Goal: Task Accomplishment & Management: Manage account settings

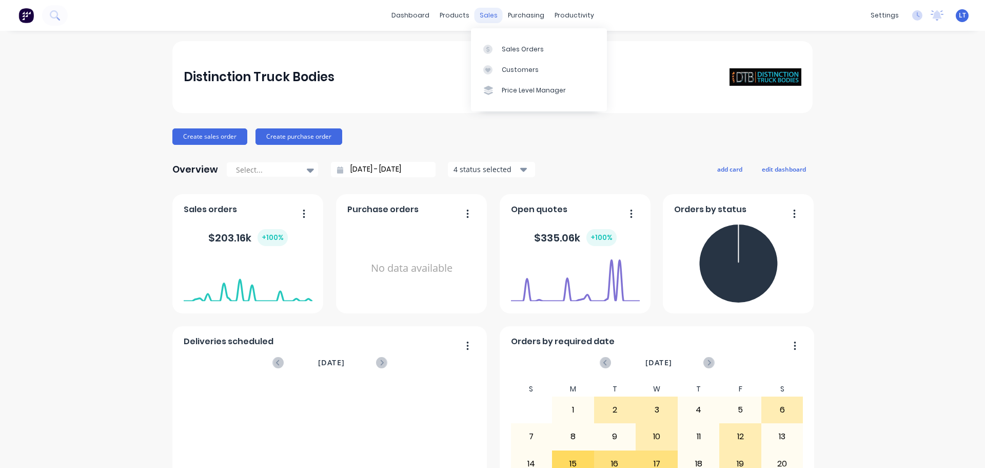
click at [437, 15] on div "sales" at bounding box center [489, 15] width 28 height 15
click at [437, 46] on div "Sales Orders" at bounding box center [523, 49] width 42 height 9
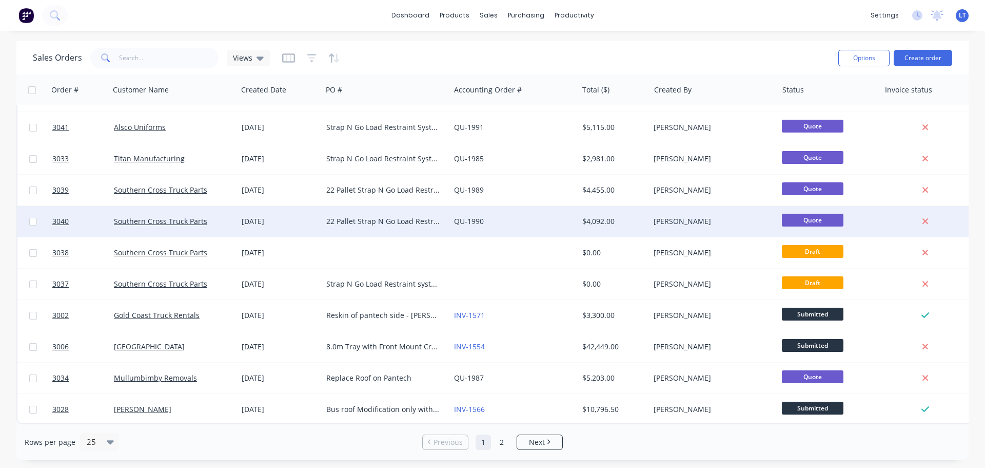
scroll to position [469, 0]
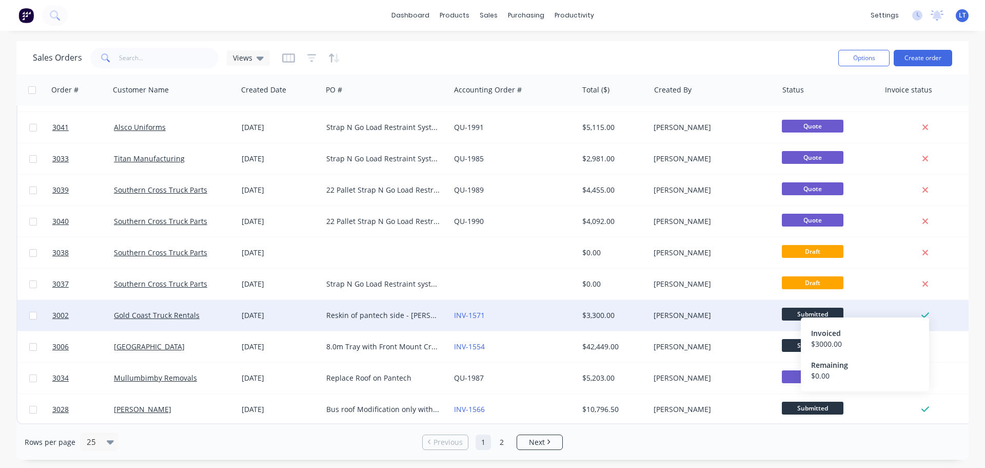
click at [437, 275] on icon at bounding box center [926, 314] width 8 height 9
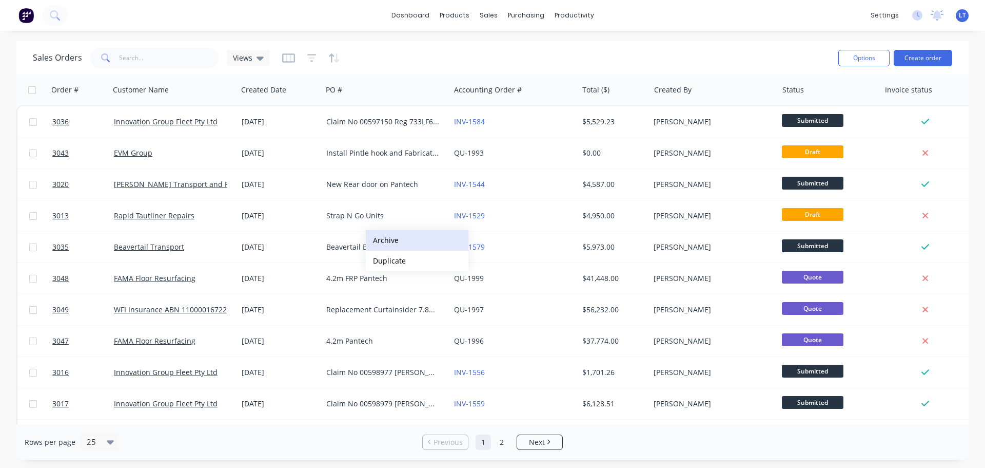
click at [388, 237] on button "Archive" at bounding box center [417, 240] width 103 height 21
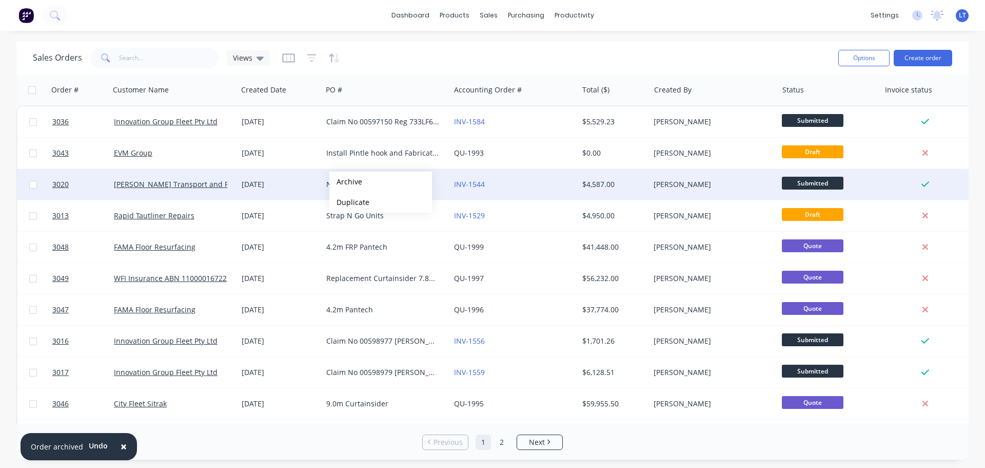
click at [346, 182] on button "Archive" at bounding box center [380, 181] width 103 height 21
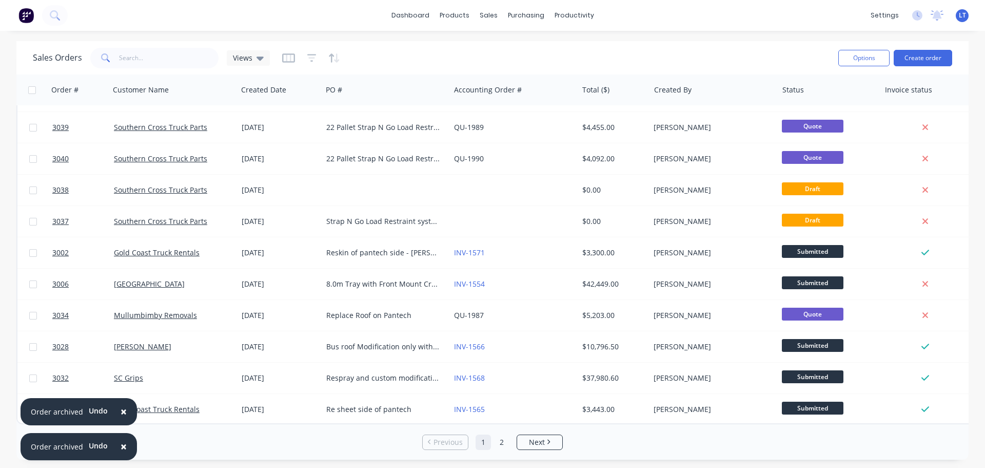
scroll to position [469, 0]
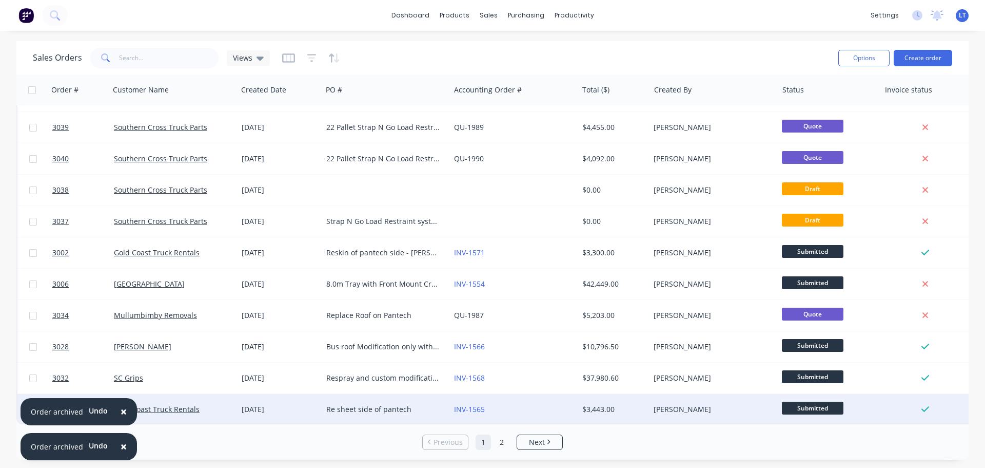
click at [122, 275] on span "×" at bounding box center [124, 411] width 6 height 14
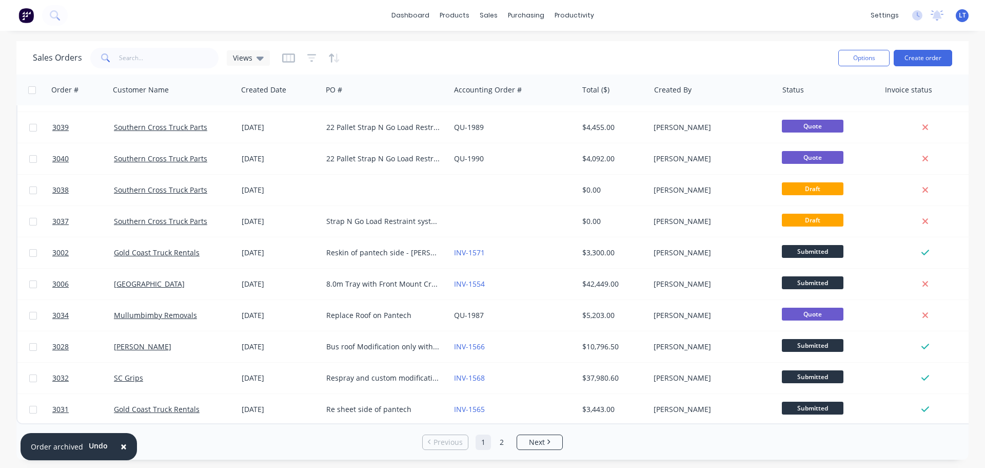
click at [122, 275] on span "×" at bounding box center [124, 446] width 6 height 14
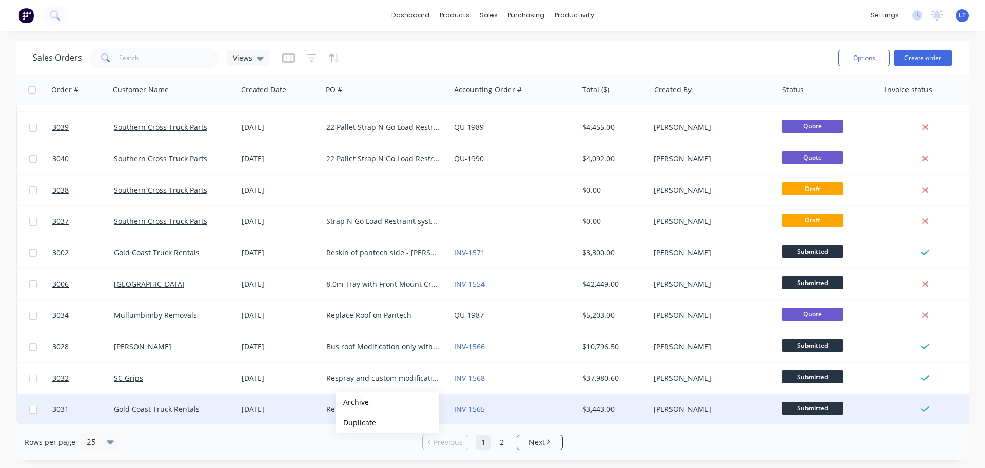
click at [353, 275] on button "Archive" at bounding box center [387, 402] width 103 height 21
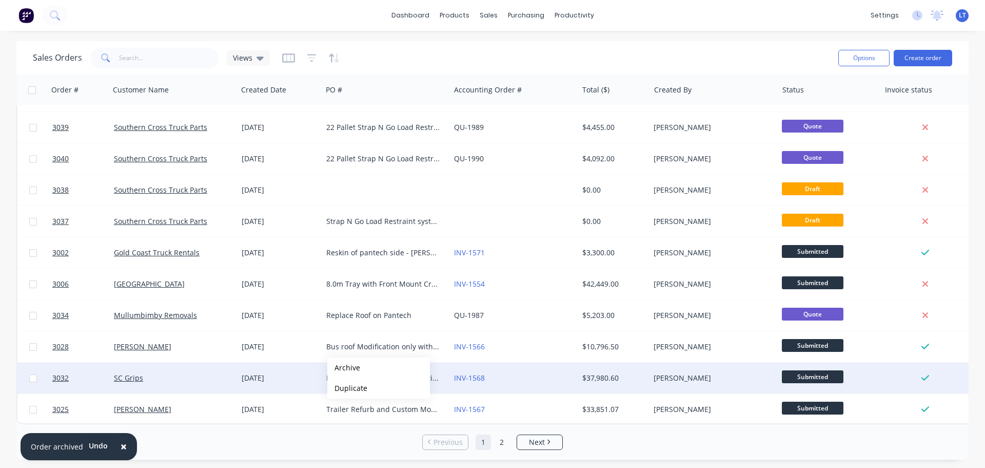
click at [344, 275] on button "Archive" at bounding box center [378, 367] width 103 height 21
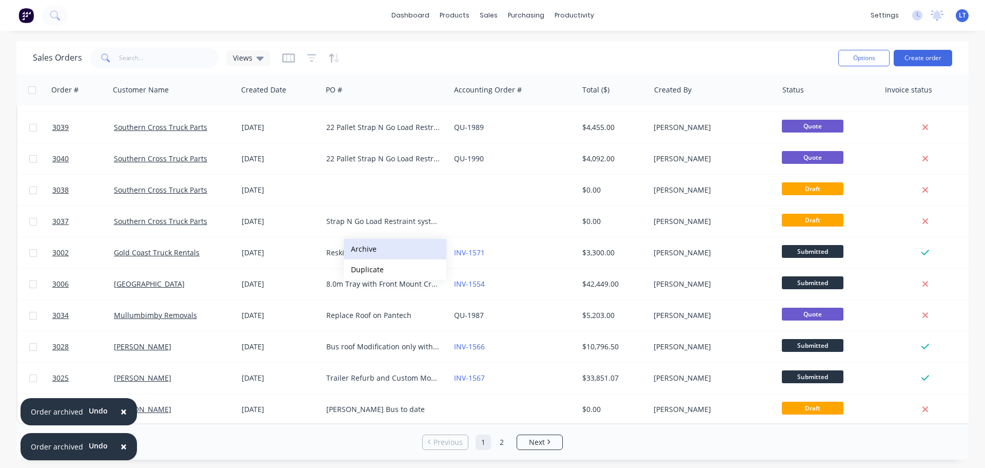
click at [364, 248] on button "Archive" at bounding box center [395, 249] width 103 height 21
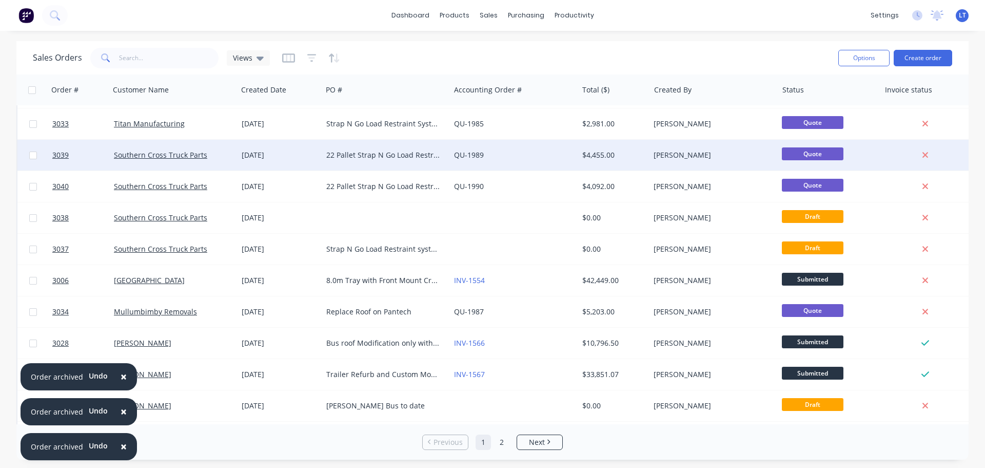
scroll to position [418, 0]
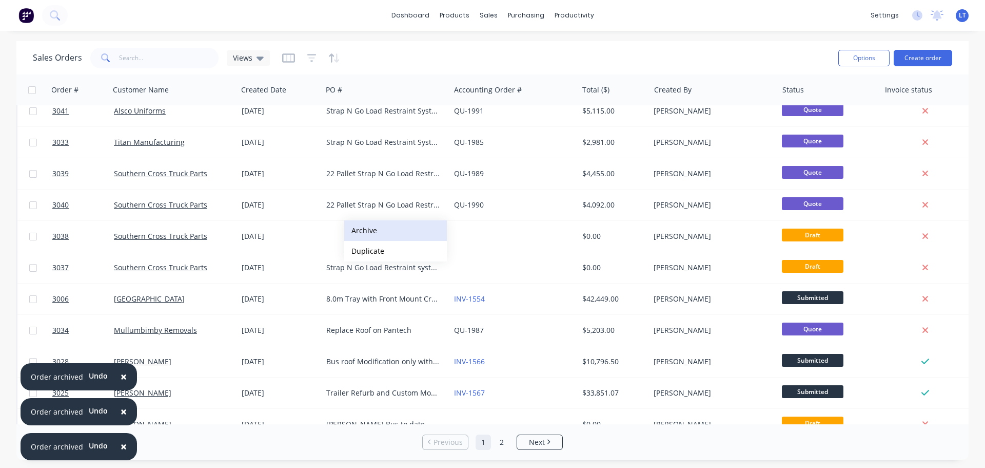
click at [368, 227] on button "Archive" at bounding box center [395, 230] width 103 height 21
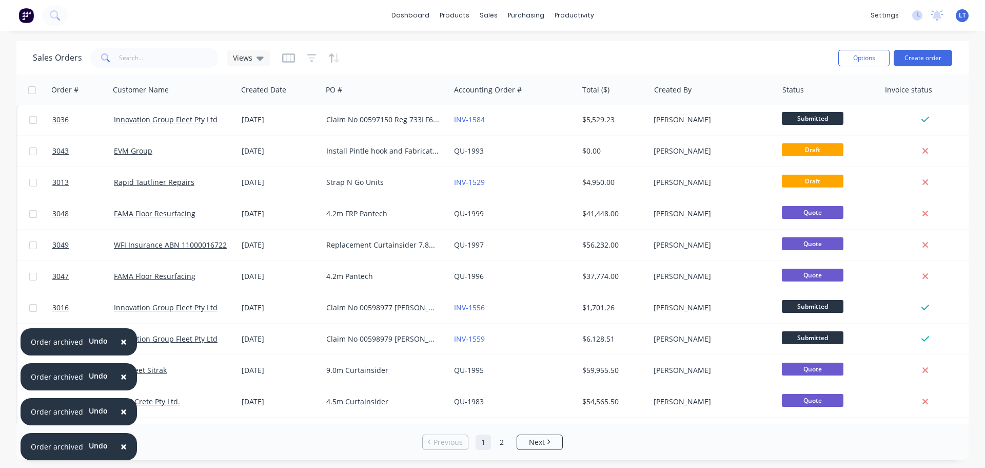
scroll to position [0, 0]
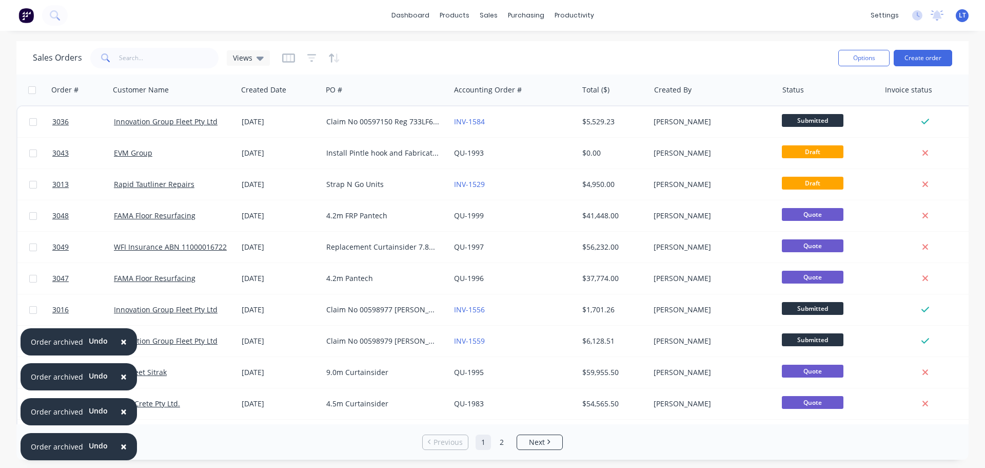
click at [121, 275] on span "×" at bounding box center [124, 341] width 6 height 14
click at [121, 275] on span "×" at bounding box center [124, 376] width 6 height 14
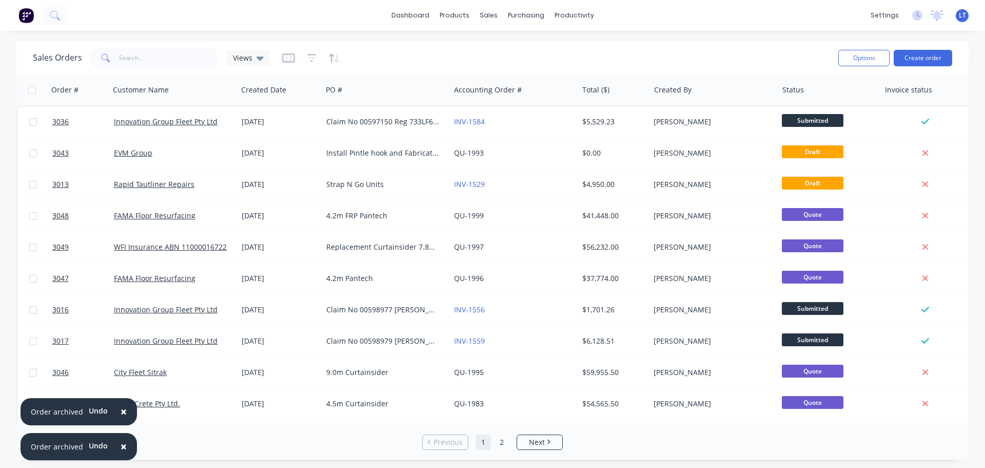
click at [122, 275] on span "×" at bounding box center [124, 411] width 6 height 14
click at [122, 275] on span "×" at bounding box center [124, 446] width 6 height 14
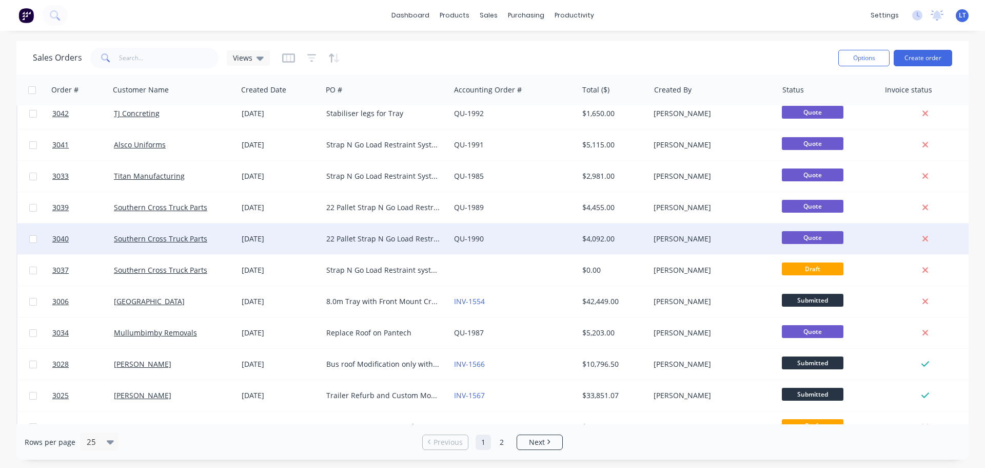
scroll to position [411, 0]
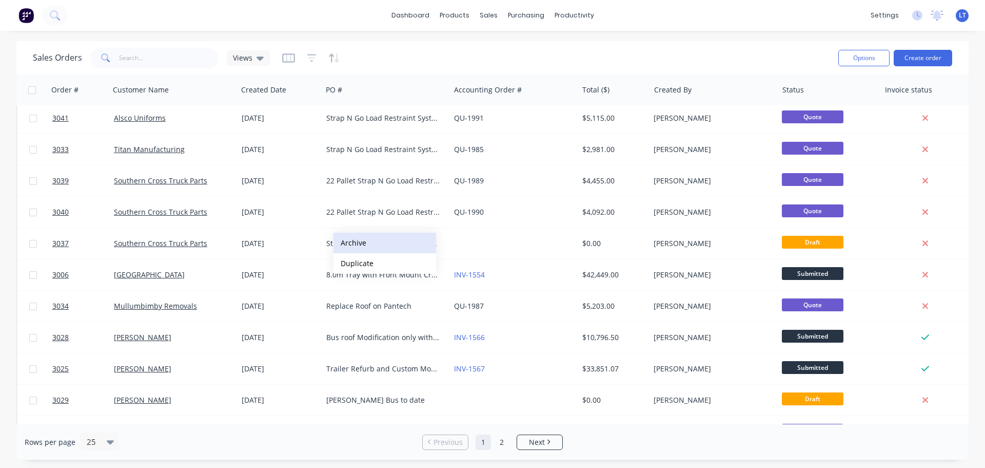
click at [353, 239] on button "Archive" at bounding box center [385, 242] width 103 height 21
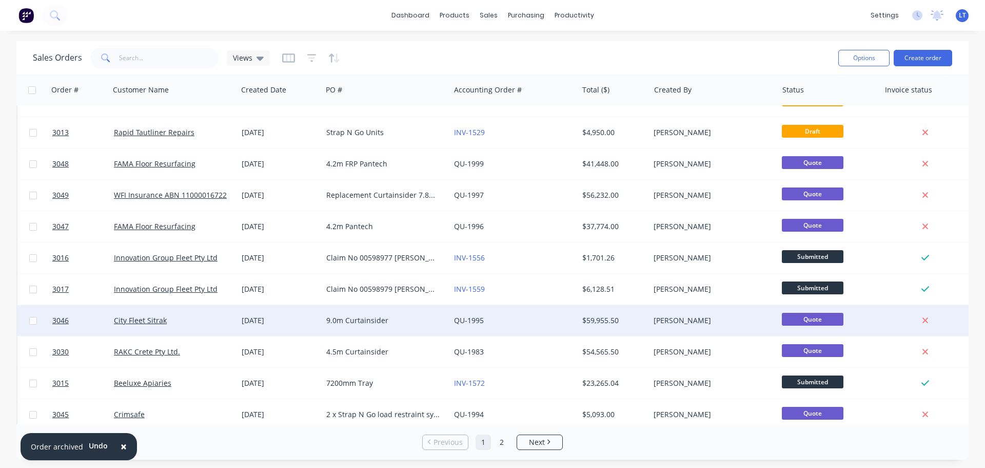
scroll to position [51, 0]
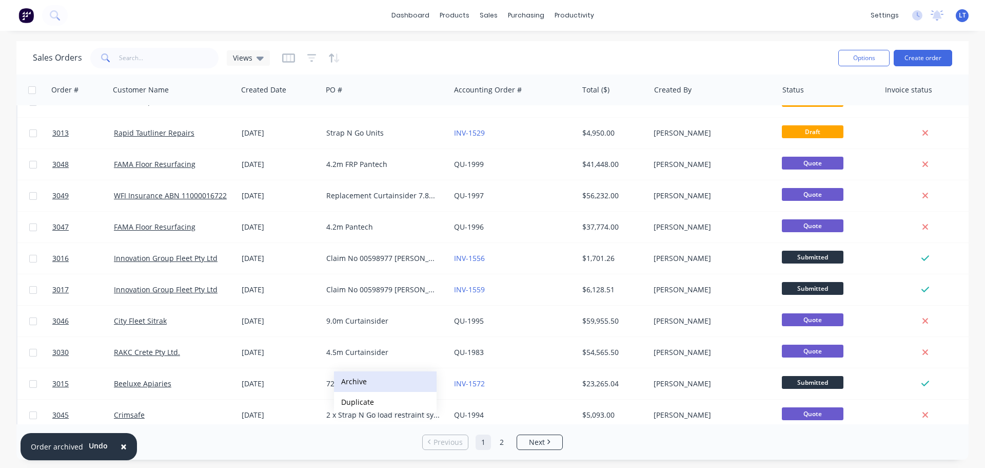
click at [352, 275] on button "Archive" at bounding box center [385, 381] width 103 height 21
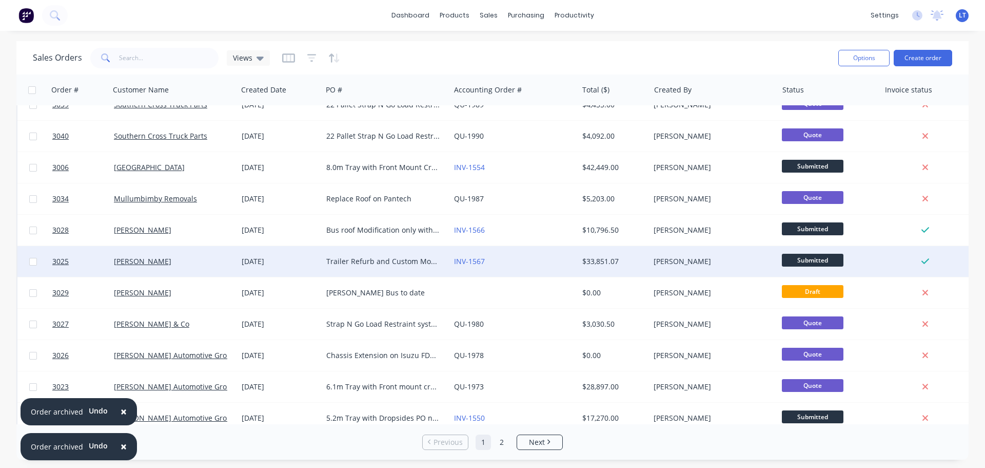
scroll to position [462, 0]
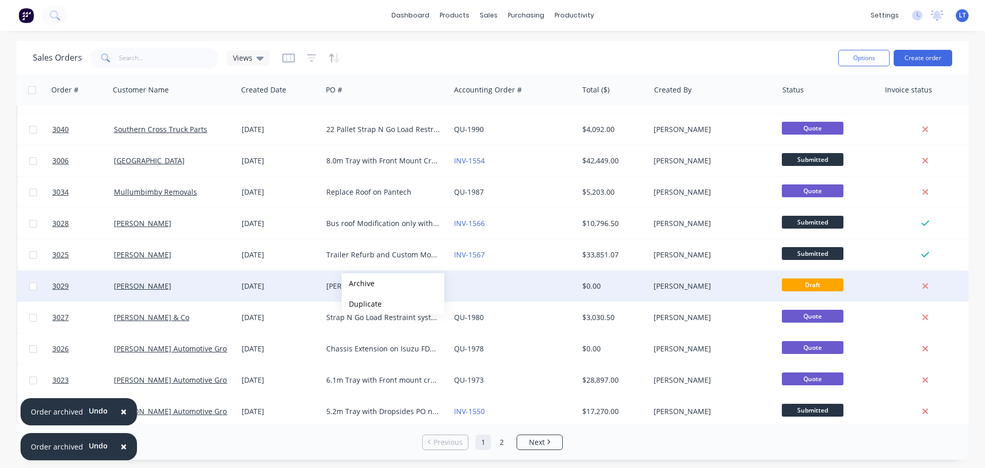
click at [358, 275] on button "Archive" at bounding box center [393, 283] width 103 height 21
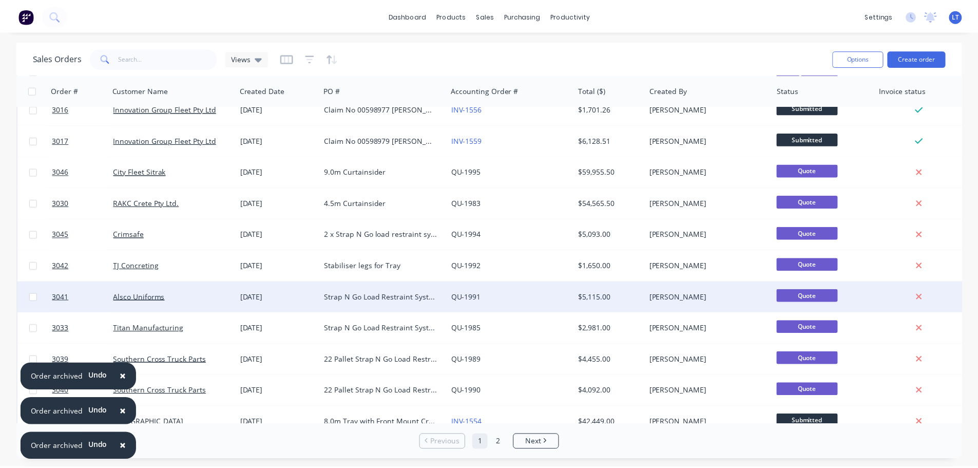
scroll to position [205, 0]
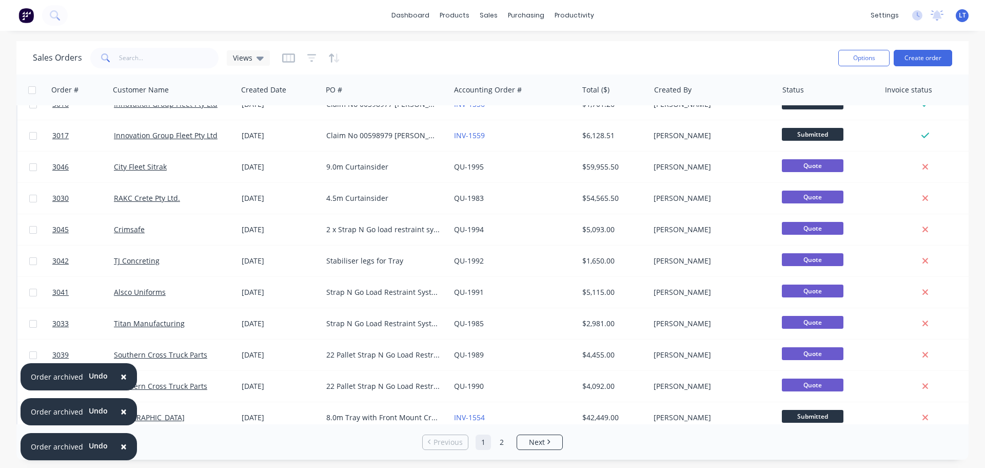
click at [123, 275] on span "×" at bounding box center [124, 376] width 6 height 14
click at [121, 275] on span "×" at bounding box center [124, 411] width 6 height 14
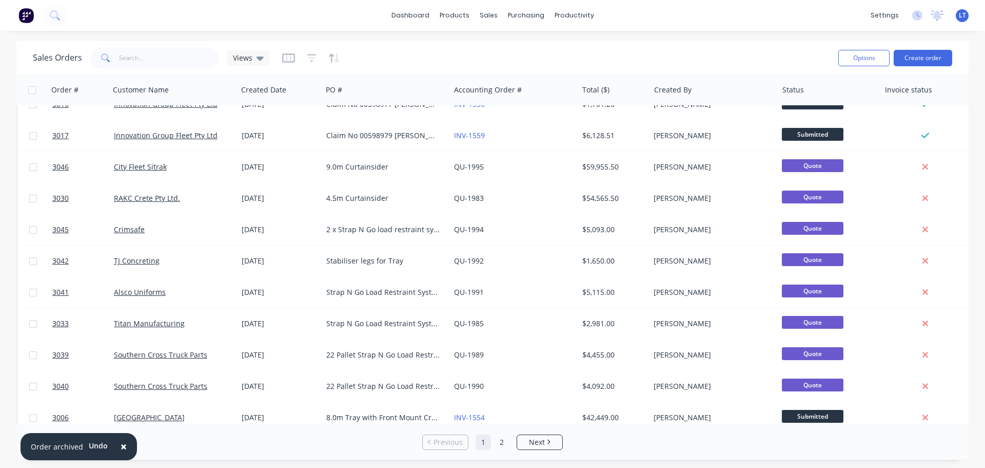
click at [121, 275] on span "×" at bounding box center [124, 446] width 6 height 14
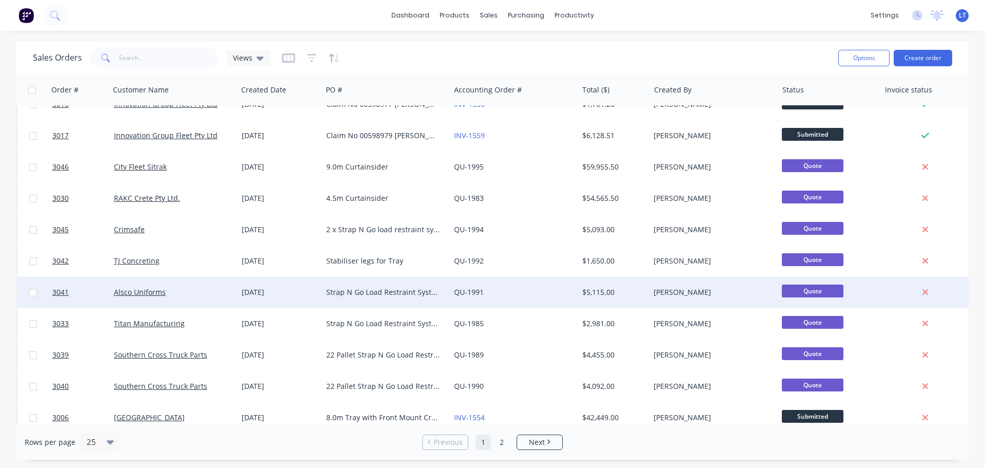
click at [342, 275] on div "Strap N Go Load Restraint System for 24 plt Drop Deck Trailer with full Mezz De…" at bounding box center [383, 292] width 114 height 10
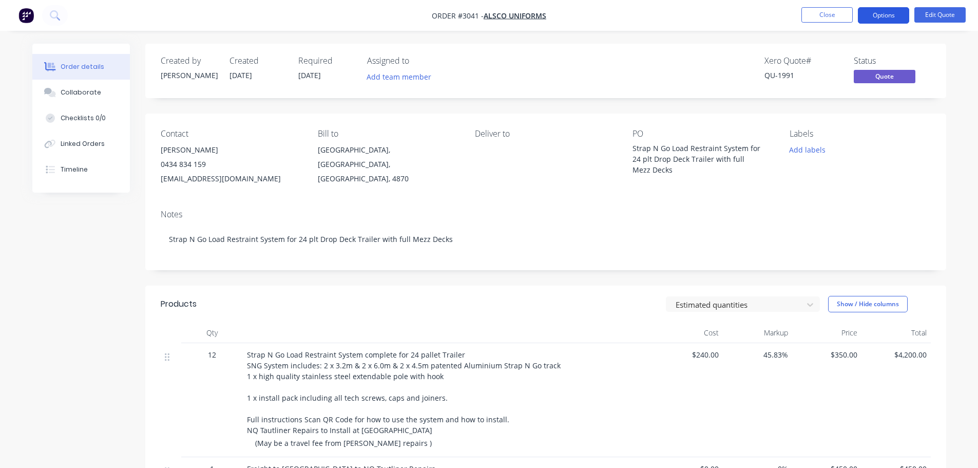
click at [437, 13] on button "Options" at bounding box center [883, 15] width 51 height 16
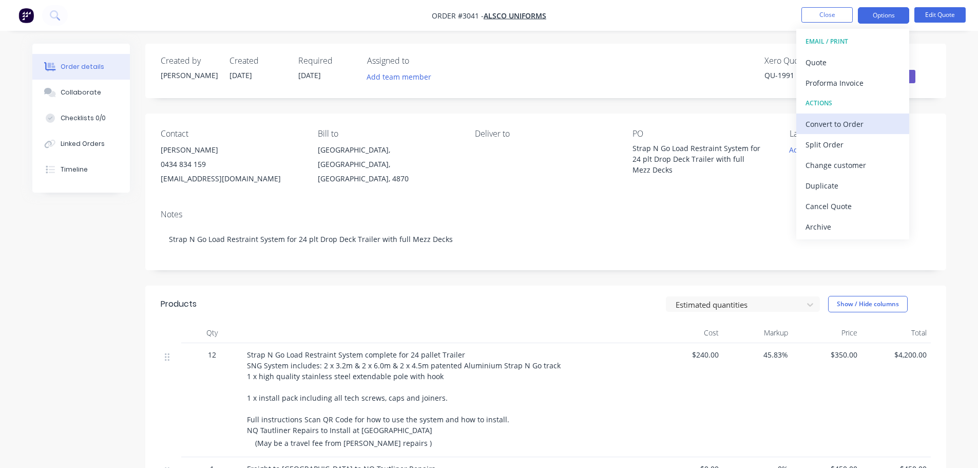
click at [437, 120] on div "Convert to Order" at bounding box center [852, 123] width 94 height 15
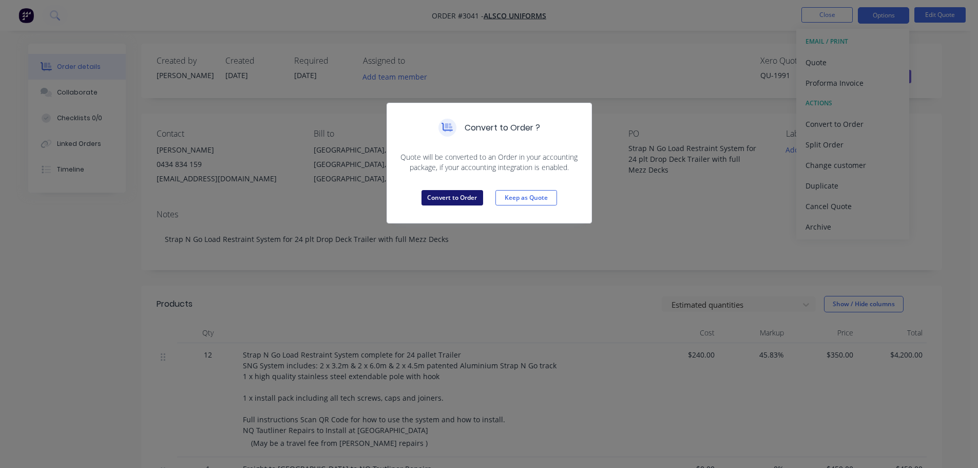
click at [437, 196] on button "Convert to Order" at bounding box center [452, 197] width 62 height 15
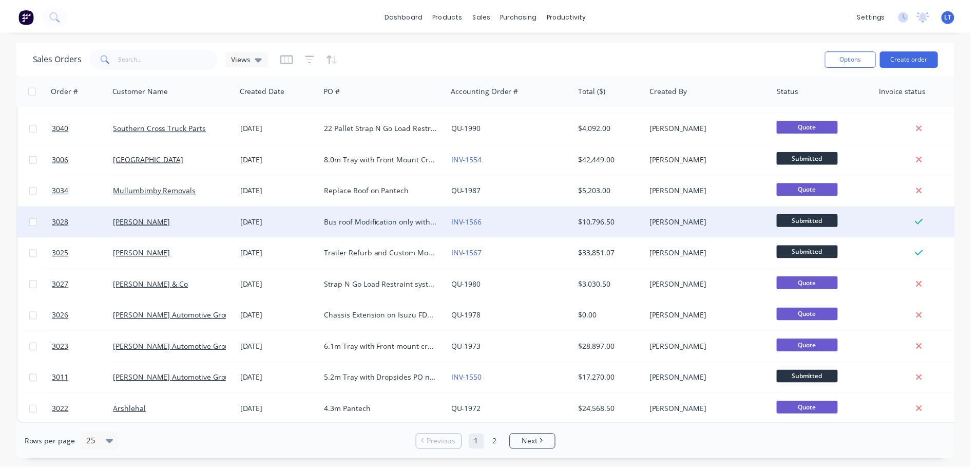
scroll to position [469, 0]
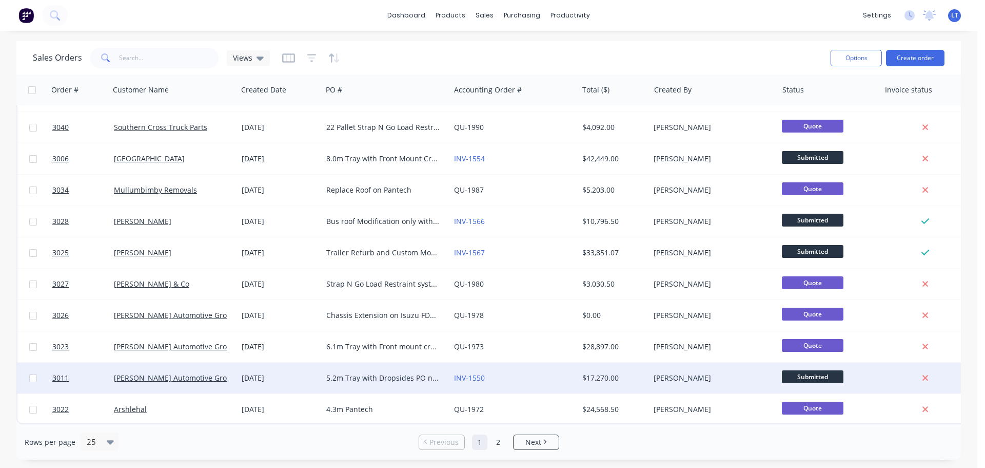
click at [358, 275] on div "5.2m Tray with Dropsides PO no 405V133735 VIN [VEHICLE_IDENTIFICATION_NUMBER] J…" at bounding box center [383, 378] width 114 height 10
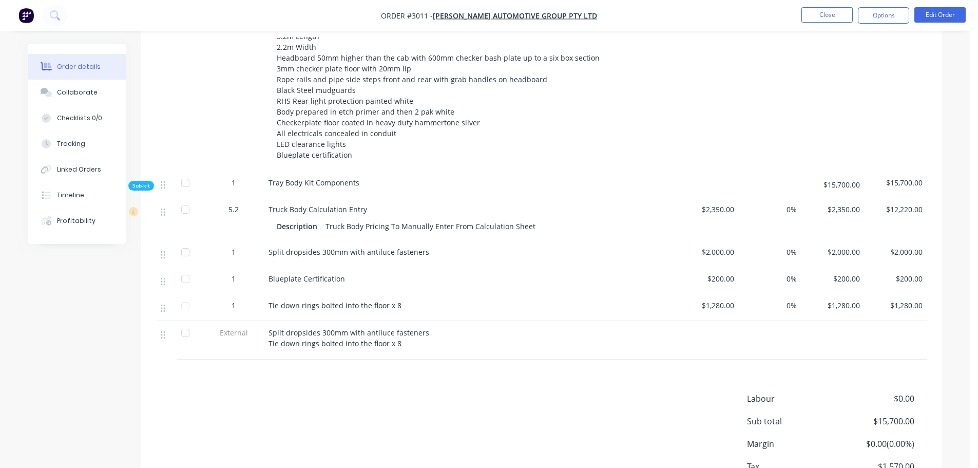
scroll to position [359, 0]
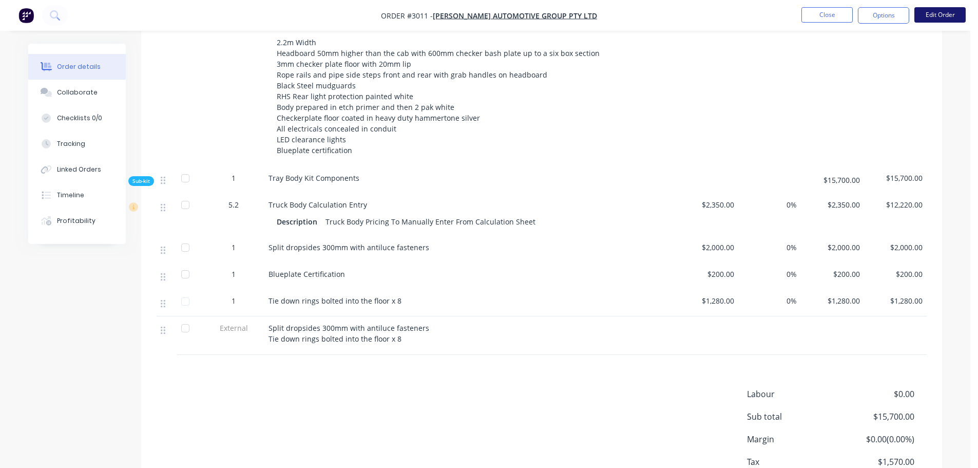
click at [437, 13] on button "Edit Order" at bounding box center [939, 14] width 51 height 15
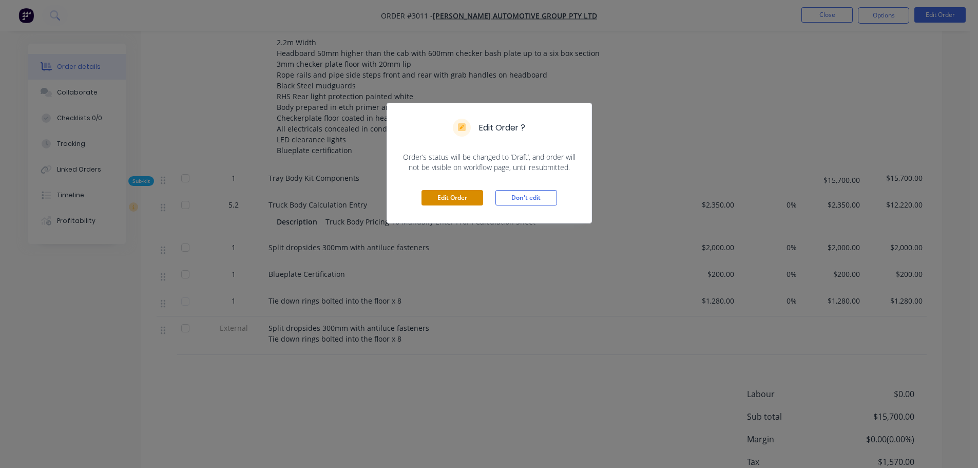
click at [437, 194] on button "Edit Order" at bounding box center [452, 197] width 62 height 15
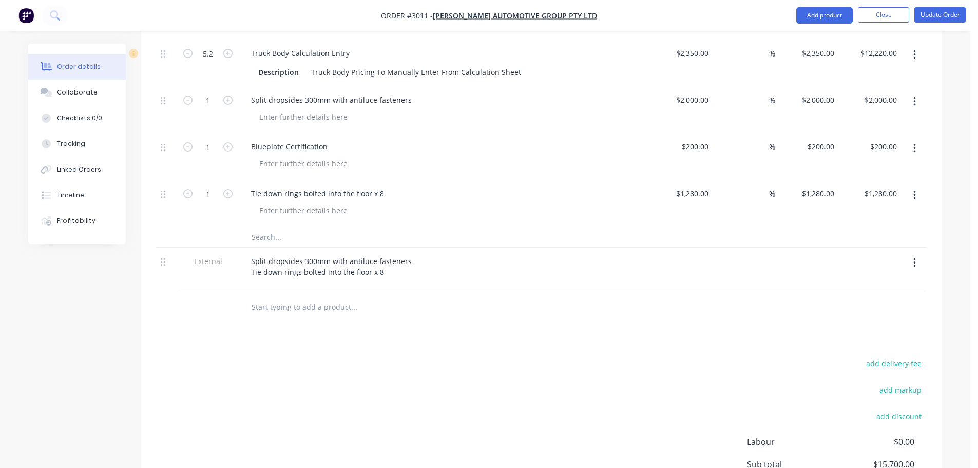
scroll to position [565, 0]
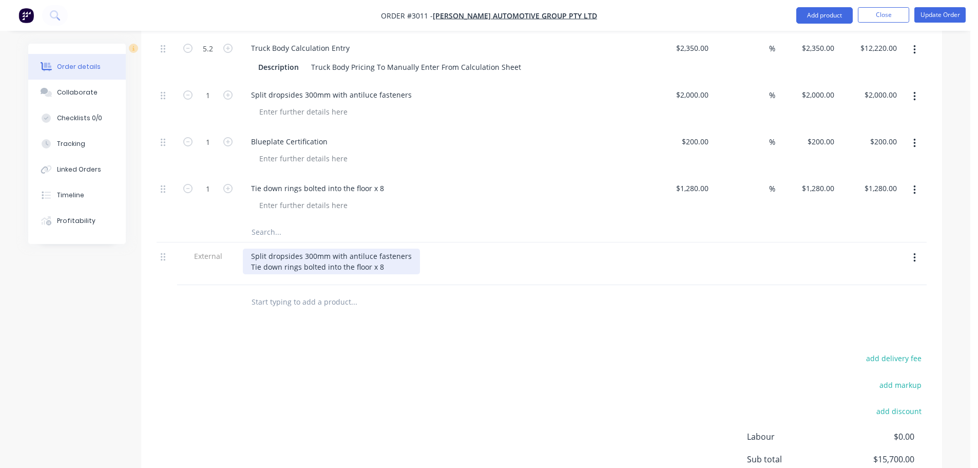
click at [379, 248] on div "Split dropsides 300mm with antiluce fasteners Tie down rings bolted into the fl…" at bounding box center [331, 261] width 177 height 26
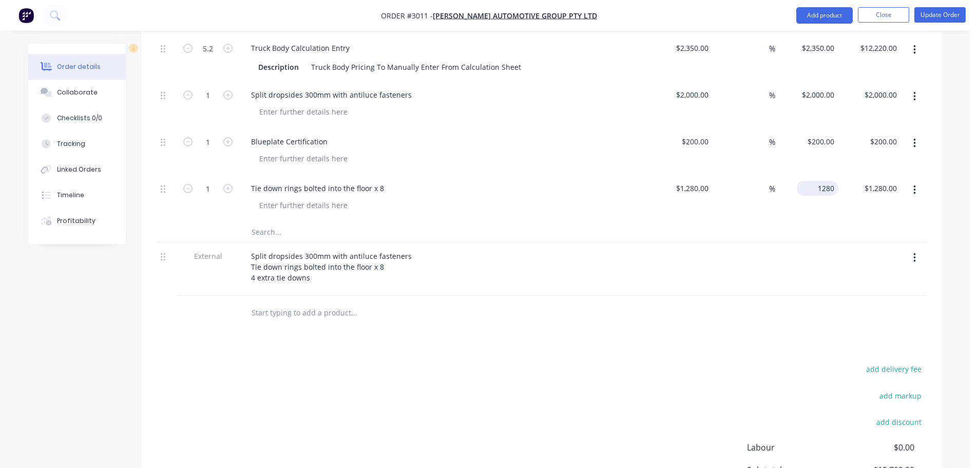
click at [437, 181] on input "1280" at bounding box center [819, 188] width 37 height 15
type input "$1,280.00"
click at [375, 221] on input "text" at bounding box center [353, 231] width 205 height 21
click at [268, 221] on input "text" at bounding box center [353, 231] width 205 height 21
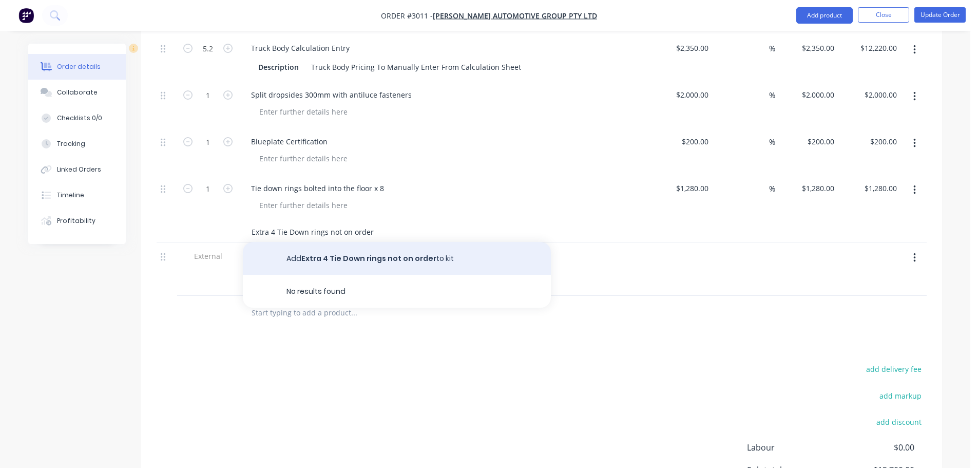
type input "Extra 4 Tie Down rings not on order"
click at [353, 242] on button "Add Extra 4 Tie Down rings not on order to kit" at bounding box center [397, 258] width 308 height 33
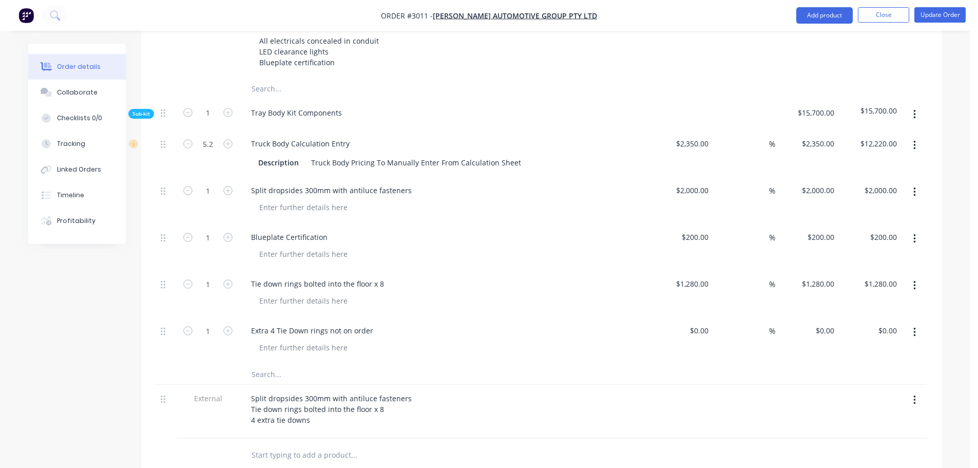
scroll to position [452, 0]
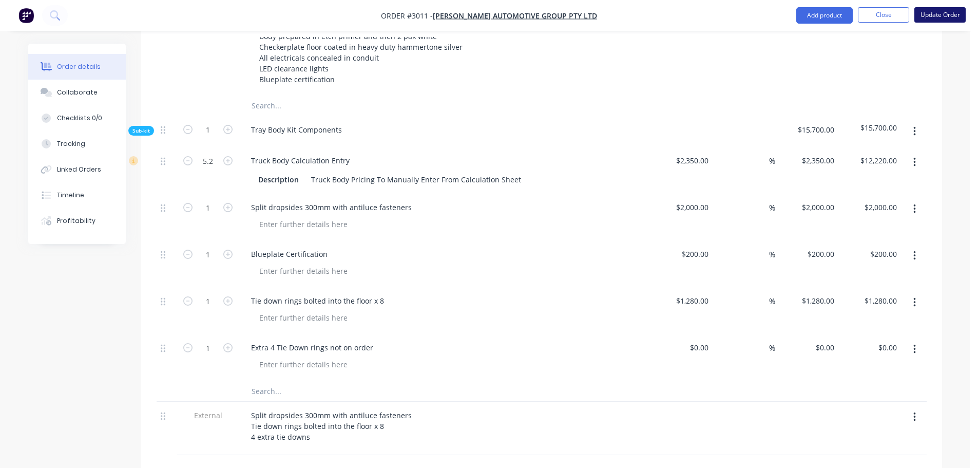
click at [437, 11] on button "Update Order" at bounding box center [939, 14] width 51 height 15
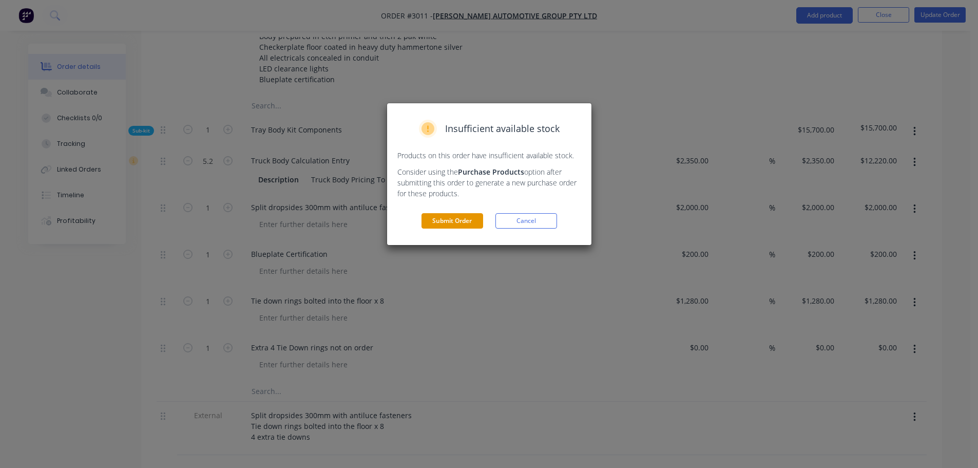
click at [437, 216] on button "Submit Order" at bounding box center [452, 220] width 62 height 15
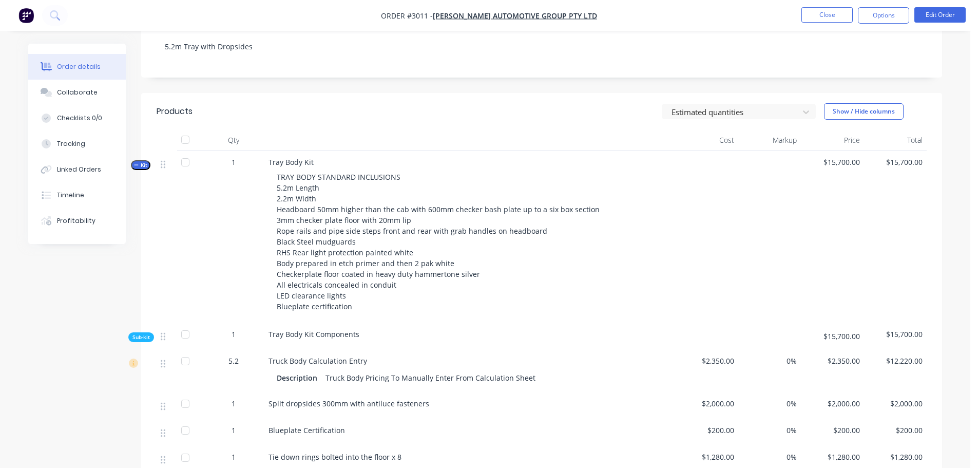
scroll to position [199, 0]
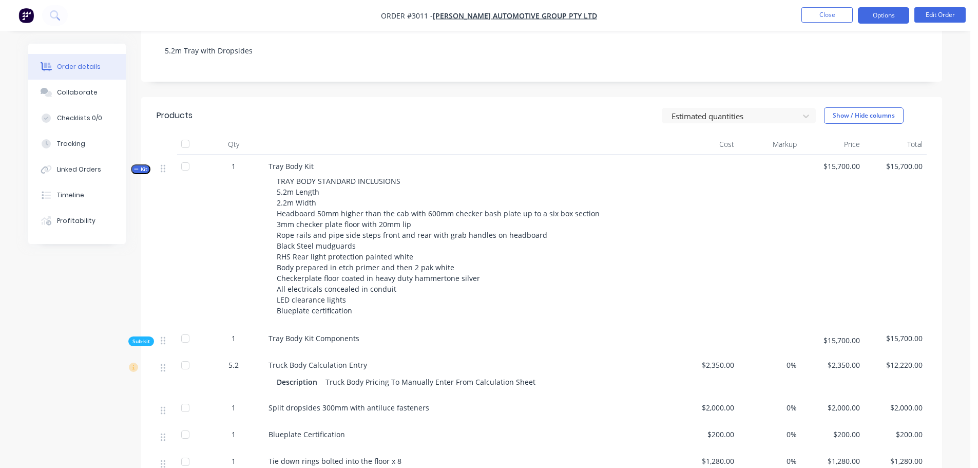
click at [437, 13] on button "Options" at bounding box center [883, 15] width 51 height 16
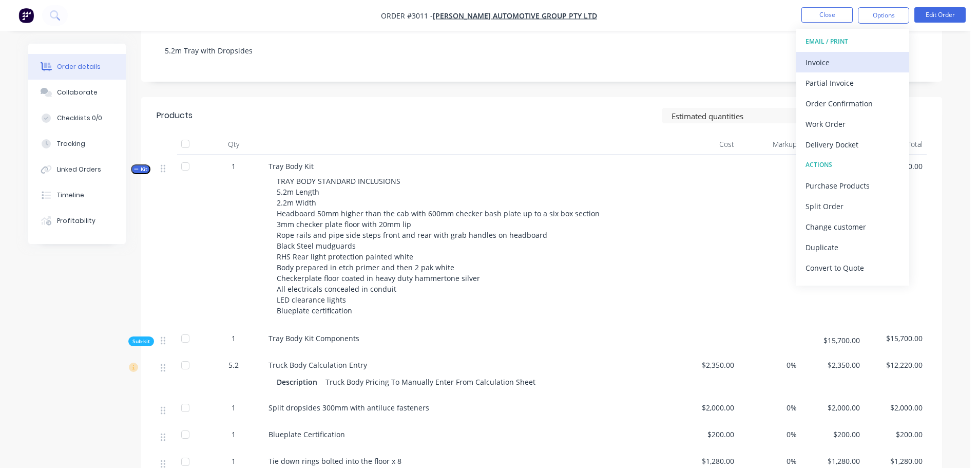
click at [437, 62] on div "Invoice" at bounding box center [852, 62] width 94 height 15
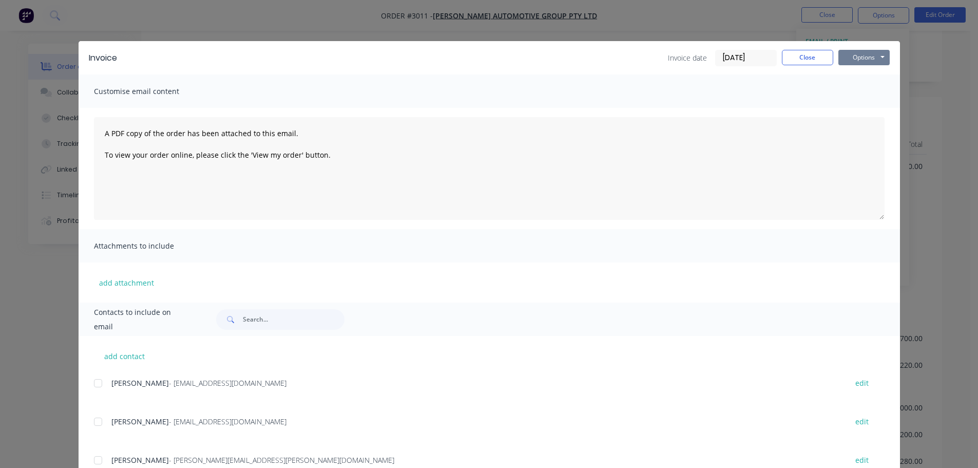
click at [437, 55] on button "Options" at bounding box center [863, 57] width 51 height 15
click at [437, 73] on button "Preview" at bounding box center [871, 75] width 66 height 17
click at [437, 55] on button "Close" at bounding box center [807, 57] width 51 height 15
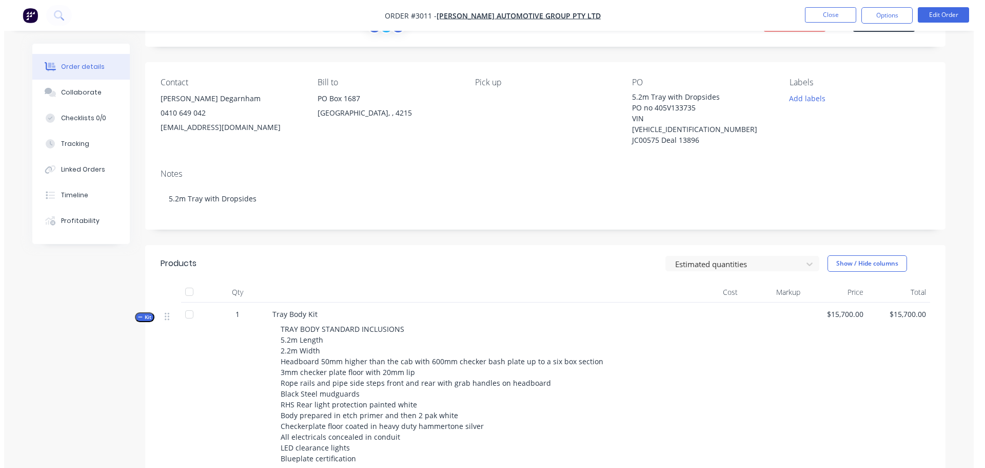
scroll to position [0, 0]
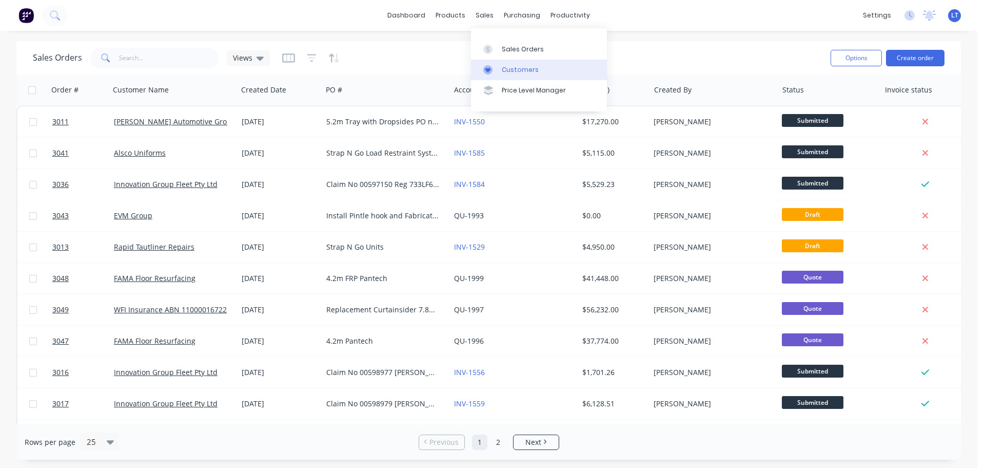
click at [437, 69] on div "Customers" at bounding box center [520, 69] width 37 height 9
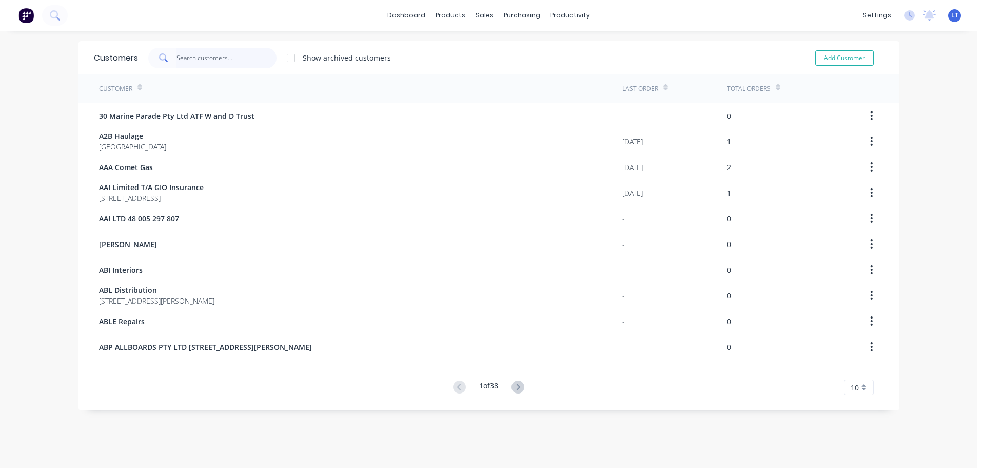
click at [182, 56] on input "text" at bounding box center [227, 58] width 100 height 21
